Goal: Register for event/course

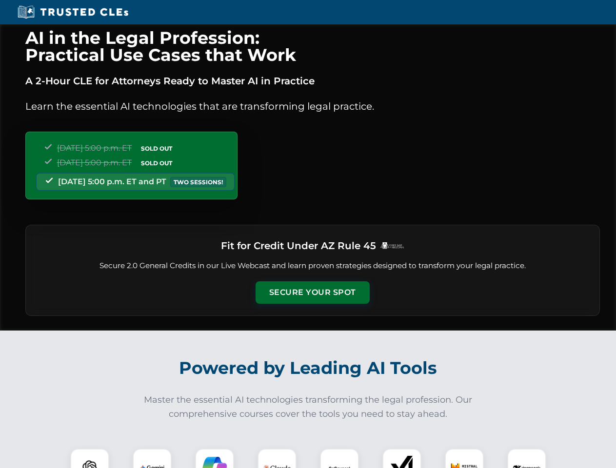
click at [312, 292] on button "Secure Your Spot" at bounding box center [312, 292] width 114 height 22
click at [90, 458] on img at bounding box center [90, 468] width 28 height 28
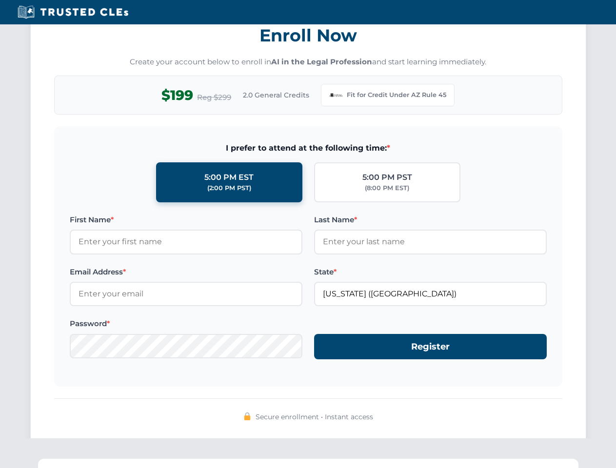
scroll to position [950, 0]
